Goal: Information Seeking & Learning: Find specific page/section

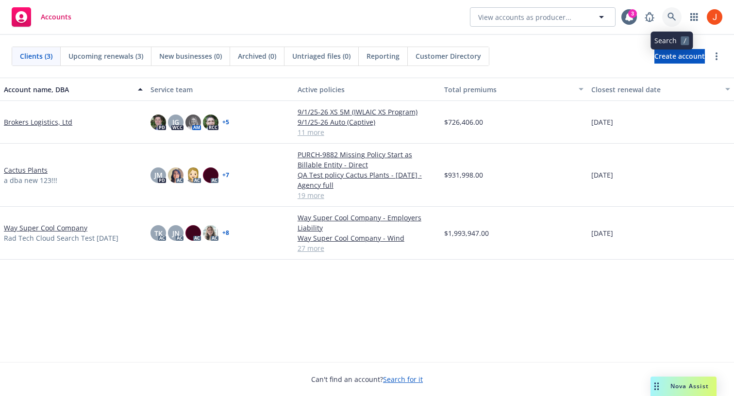
click at [675, 18] on icon at bounding box center [672, 17] width 9 height 9
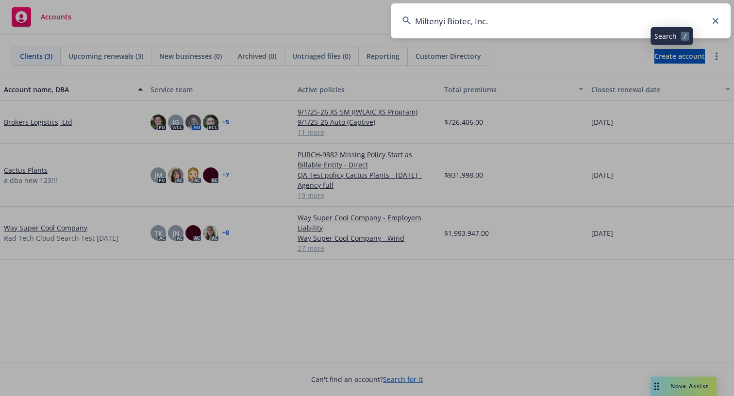
type input "Miltenyi Biotec, Inc."
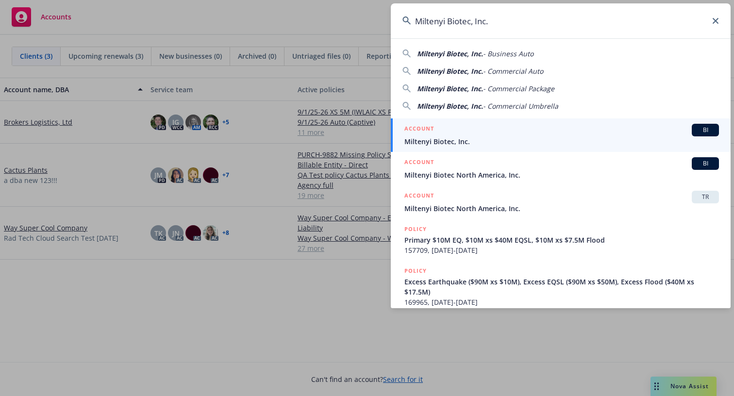
click at [443, 134] on div "ACCOUNT BI" at bounding box center [561, 130] width 315 height 13
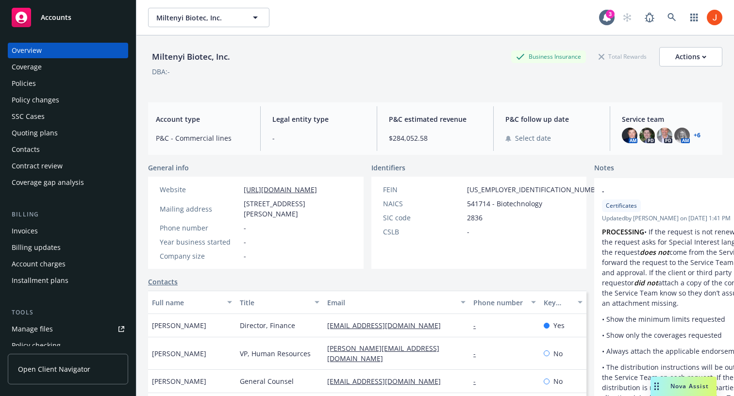
scroll to position [253, 0]
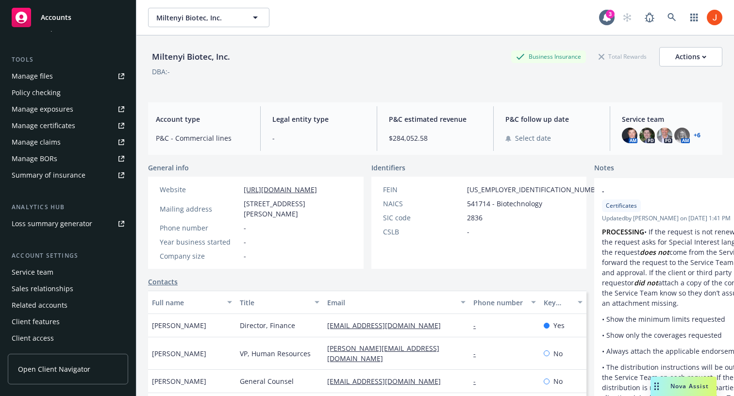
click at [46, 276] on div "Service team" at bounding box center [33, 273] width 42 height 16
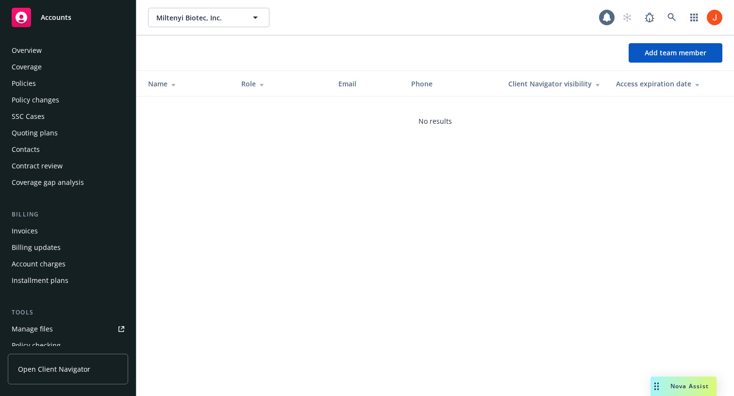
scroll to position [253, 0]
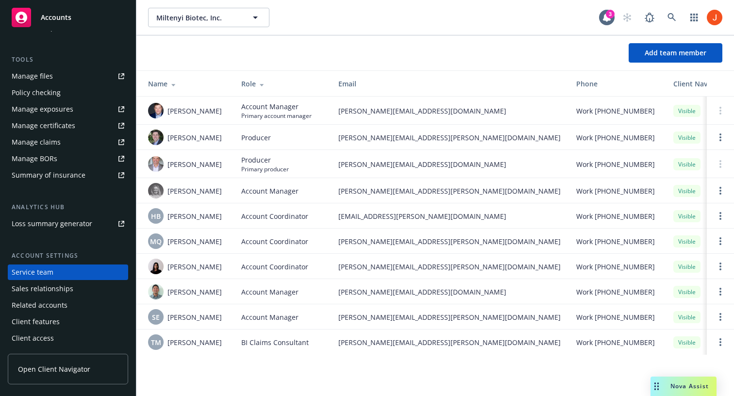
click at [286, 267] on span "Account Coordinator" at bounding box center [274, 267] width 67 height 10
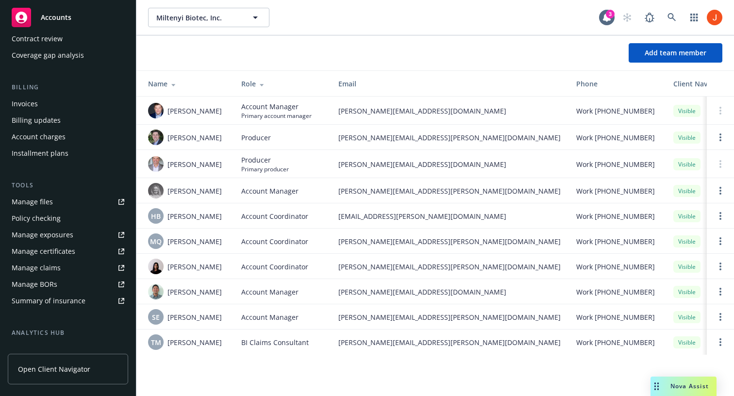
scroll to position [0, 0]
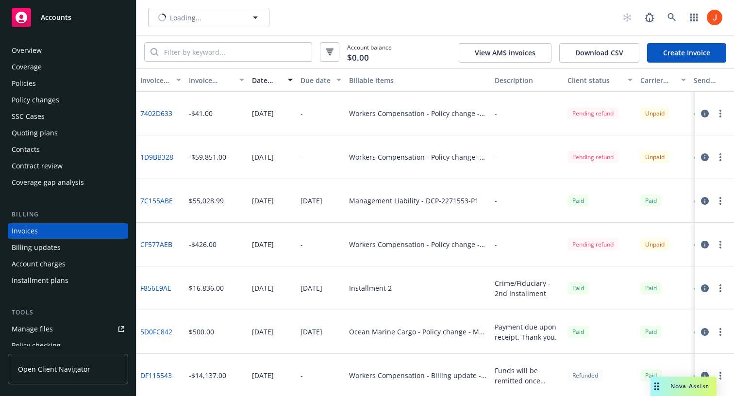
scroll to position [17, 0]
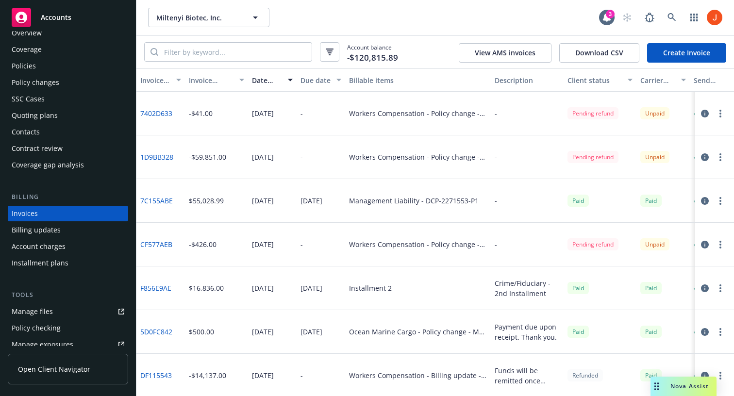
click at [43, 65] on div "Policies" at bounding box center [68, 66] width 113 height 16
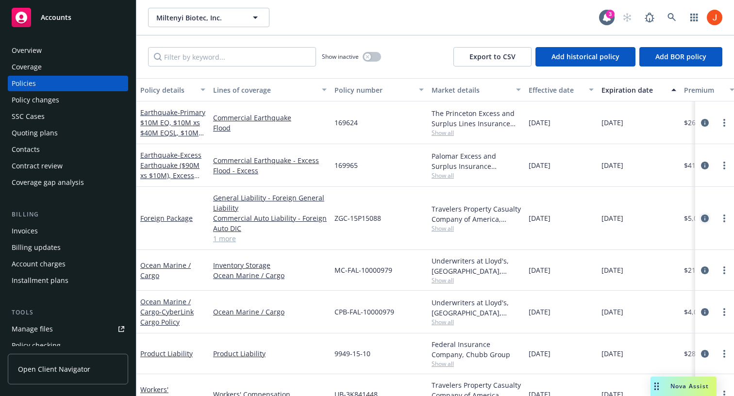
click at [708, 216] on icon "circleInformation" at bounding box center [705, 219] width 8 height 8
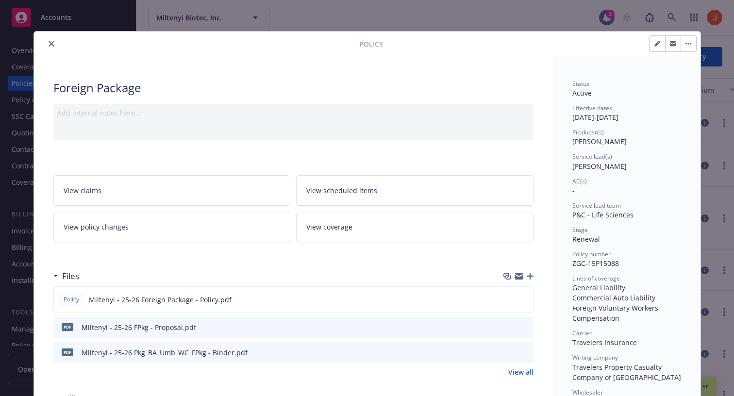
click at [718, 134] on div "Policy Foreign Package Add internal notes here... View claims View scheduled it…" at bounding box center [367, 198] width 734 height 396
click at [54, 46] on button "close" at bounding box center [52, 44] width 12 height 12
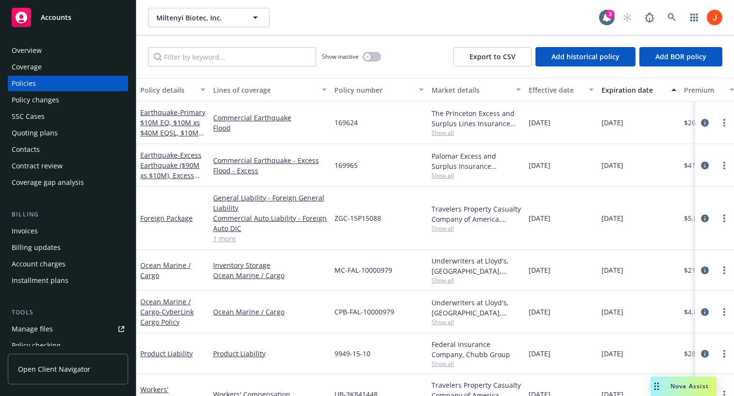
click at [706, 168] on icon "circleInformation" at bounding box center [705, 166] width 8 height 8
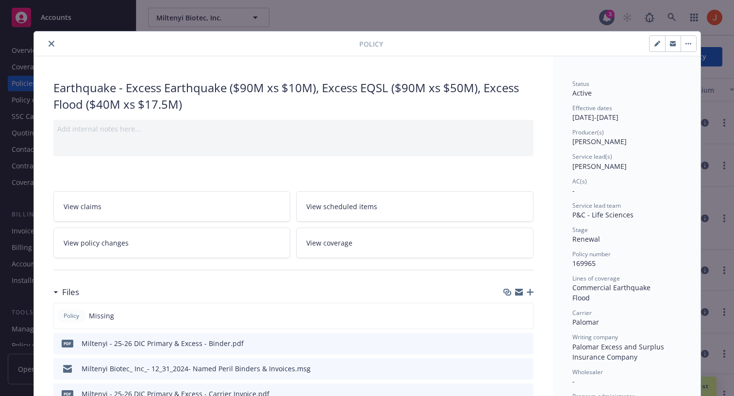
click at [660, 45] on button "button" at bounding box center [658, 44] width 16 height 16
select select "RENEWAL"
select select "12"
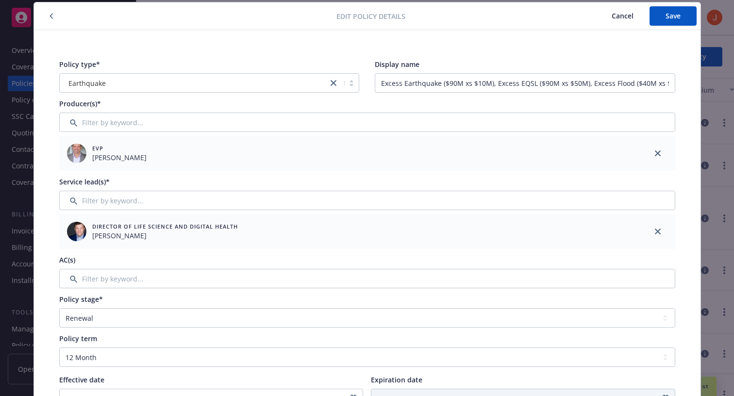
scroll to position [50, 0]
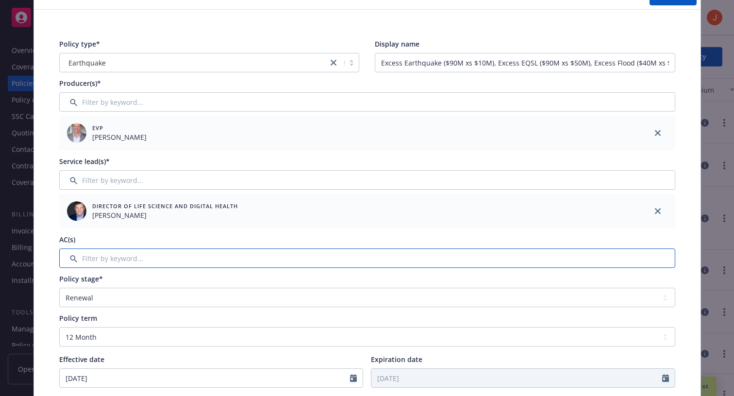
click at [171, 256] on input "Filter by keyword..." at bounding box center [367, 258] width 616 height 19
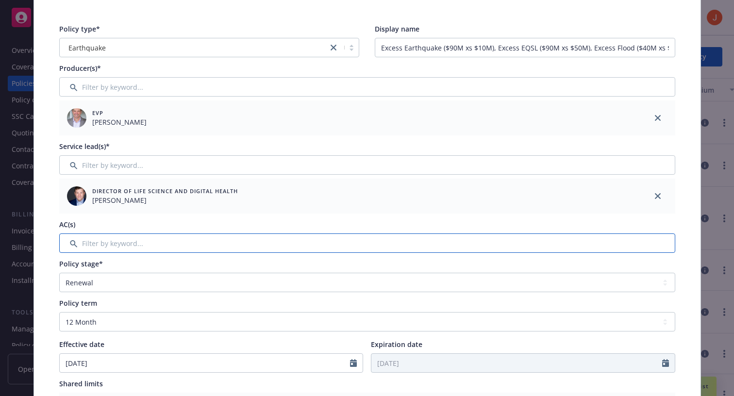
scroll to position [70, 0]
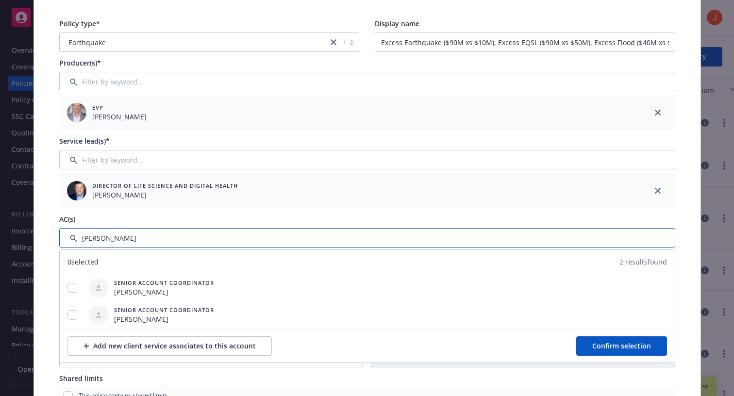
type input "raveena"
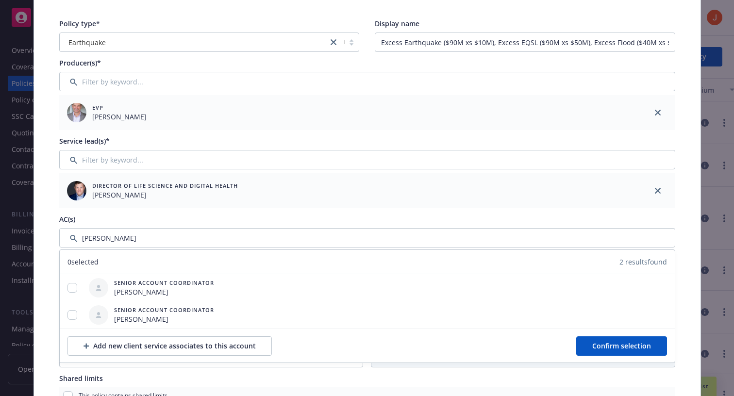
click at [114, 254] on div "0 selected 2 results found" at bounding box center [367, 262] width 615 height 24
click at [101, 258] on div "0 selected 2 results found" at bounding box center [367, 262] width 615 height 24
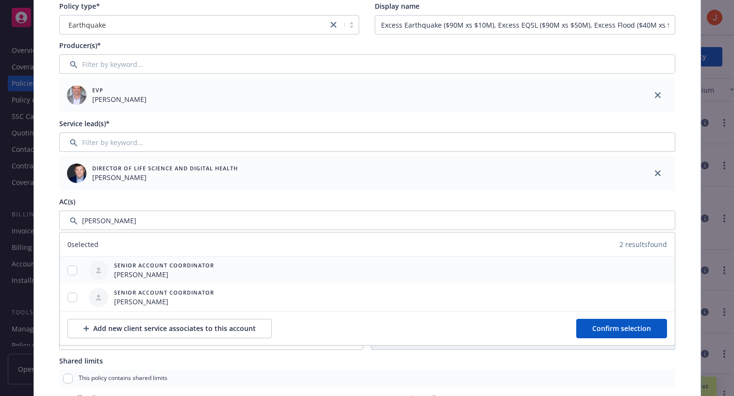
scroll to position [99, 0]
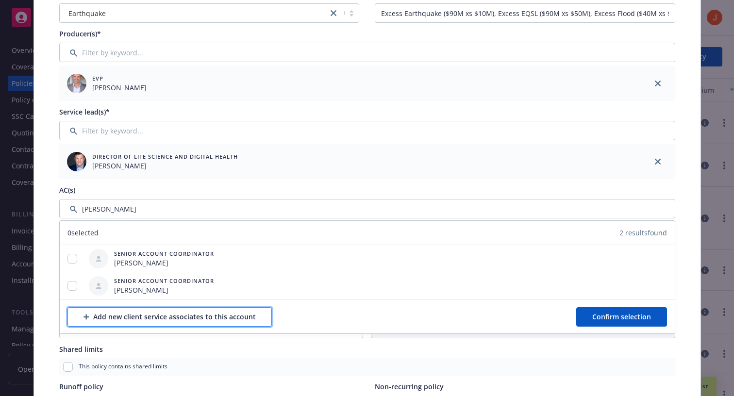
click at [135, 318] on div "Add new client service associates to this account" at bounding box center [170, 317] width 172 height 18
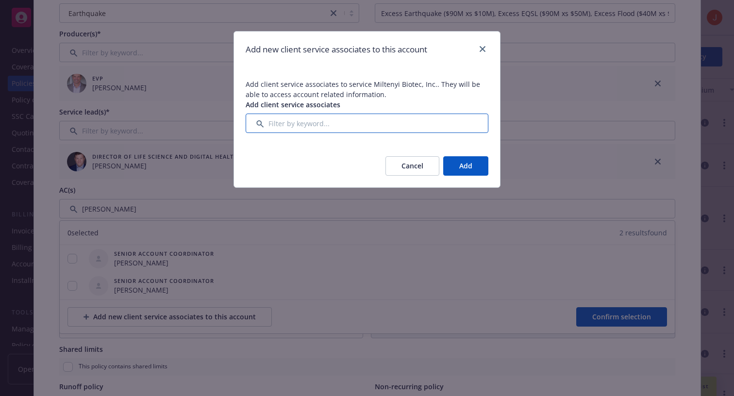
click at [328, 123] on input "Filter by keyword..." at bounding box center [367, 123] width 243 height 19
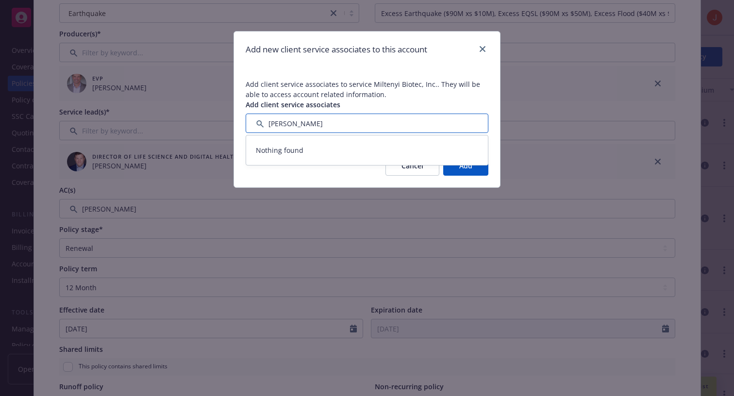
type input "raveena"
click at [350, 151] on span "Nothing found" at bounding box center [367, 150] width 222 height 10
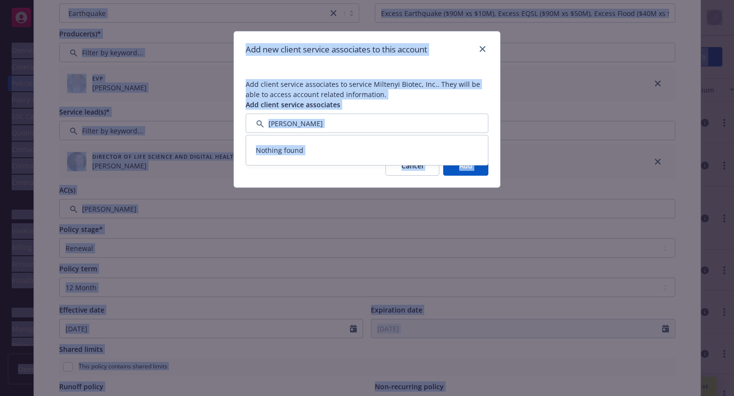
click at [343, 146] on span "Nothing found" at bounding box center [367, 150] width 222 height 10
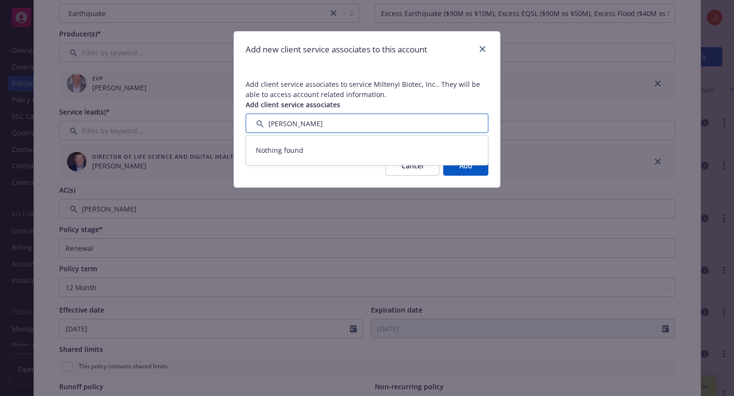
click at [333, 127] on input "Filter by keyword..." at bounding box center [367, 123] width 243 height 19
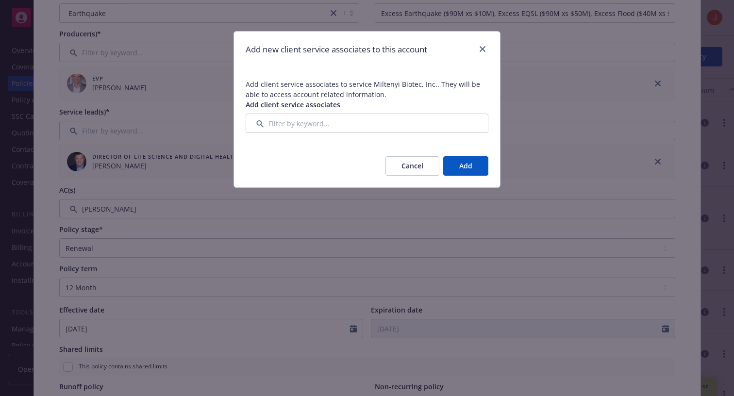
click at [408, 168] on button "Cancel" at bounding box center [413, 165] width 54 height 19
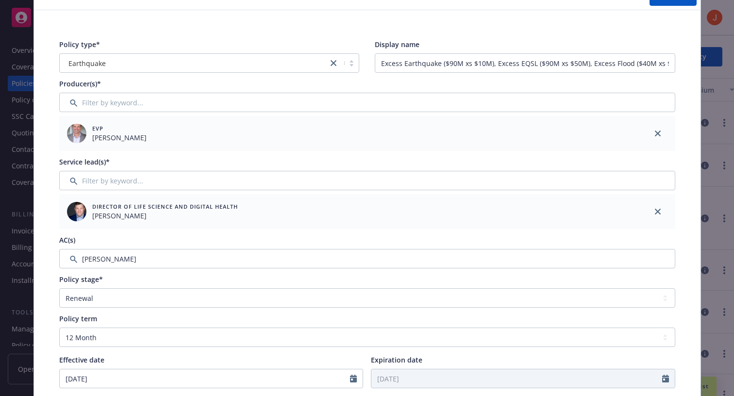
scroll to position [52, 0]
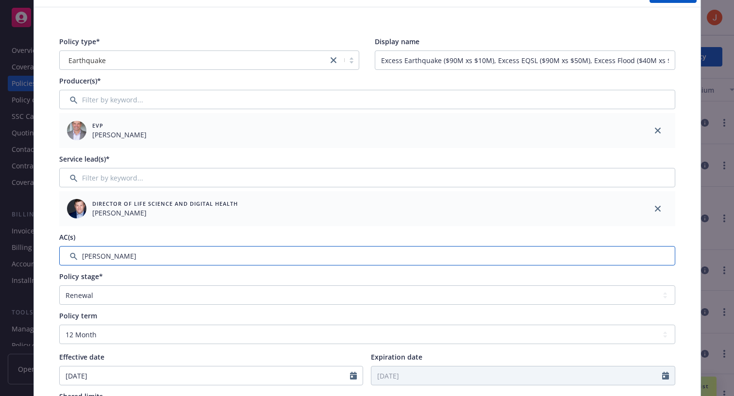
click at [396, 253] on input "Filter by keyword..." at bounding box center [367, 255] width 616 height 19
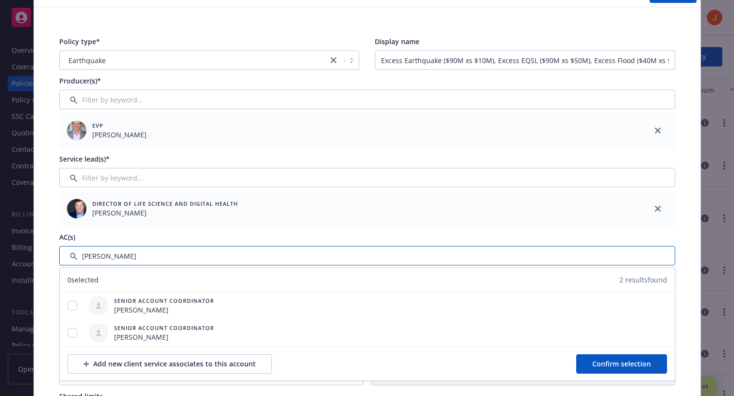
click at [396, 253] on input "Filter by keyword..." at bounding box center [367, 255] width 616 height 19
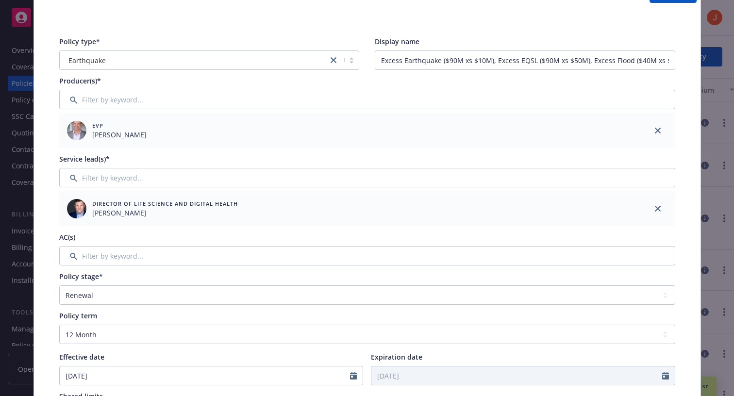
click at [716, 49] on div "Edit policy details Cancel Save Policy type* Earthquake Display name Excess Ear…" at bounding box center [367, 198] width 734 height 396
click at [715, 40] on div "Edit policy details Cancel Save Policy type* Earthquake Display name Excess Ear…" at bounding box center [367, 198] width 734 height 396
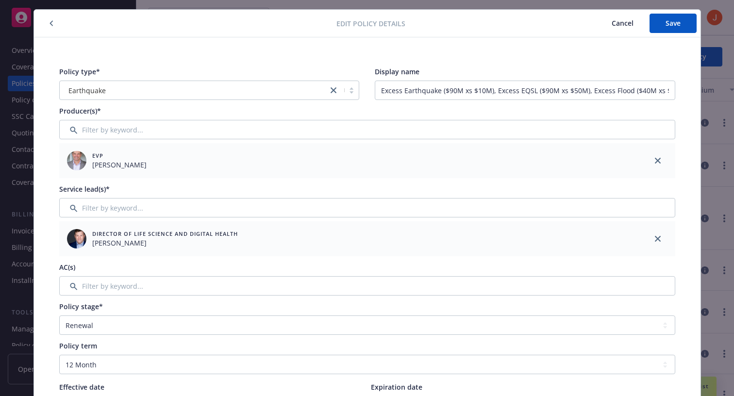
scroll to position [0, 0]
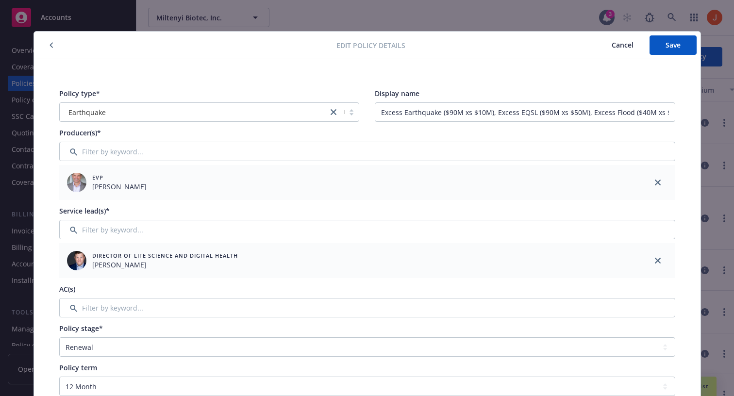
click at [460, 19] on div "Edit policy details Cancel Save Policy type* Earthquake Display name Excess Ear…" at bounding box center [367, 198] width 734 height 396
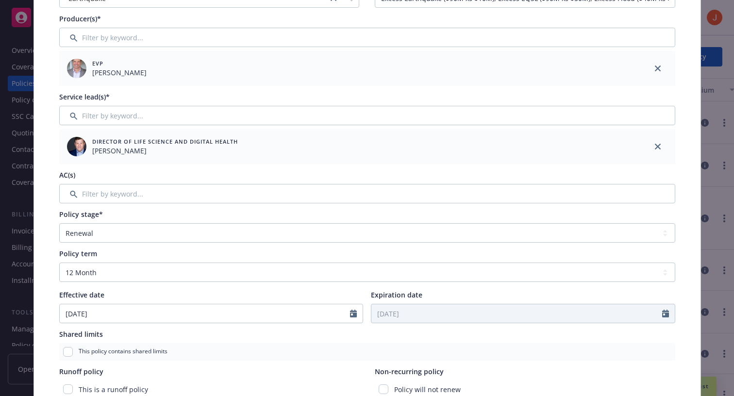
scroll to position [123, 0]
